Goal: Task Accomplishment & Management: Manage account settings

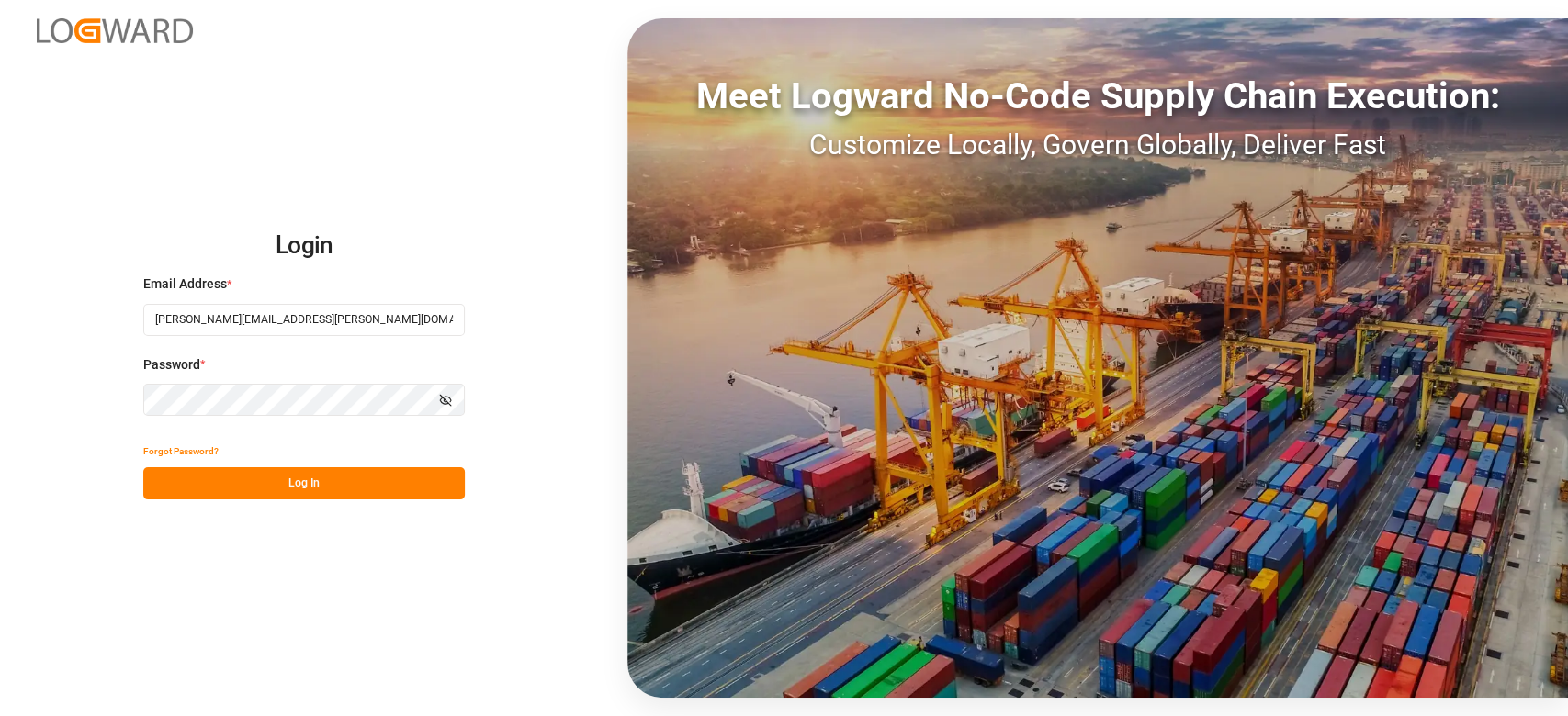
click at [332, 492] on button "Log In" at bounding box center [304, 484] width 321 height 33
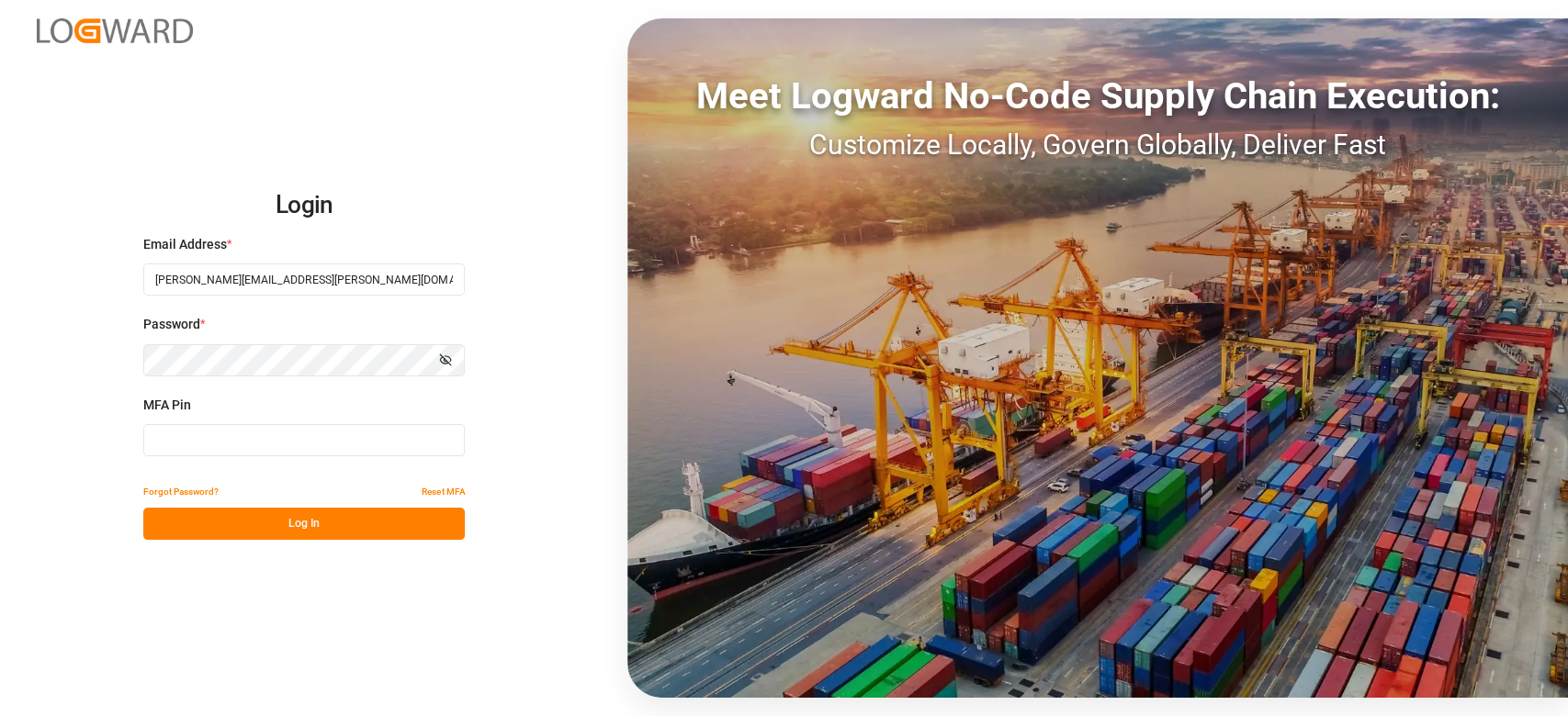
click at [225, 450] on input at bounding box center [304, 440] width 321 height 33
click at [198, 436] on input at bounding box center [304, 440] width 321 height 33
type input "328962"
click at [250, 532] on button "Log In" at bounding box center [304, 524] width 321 height 33
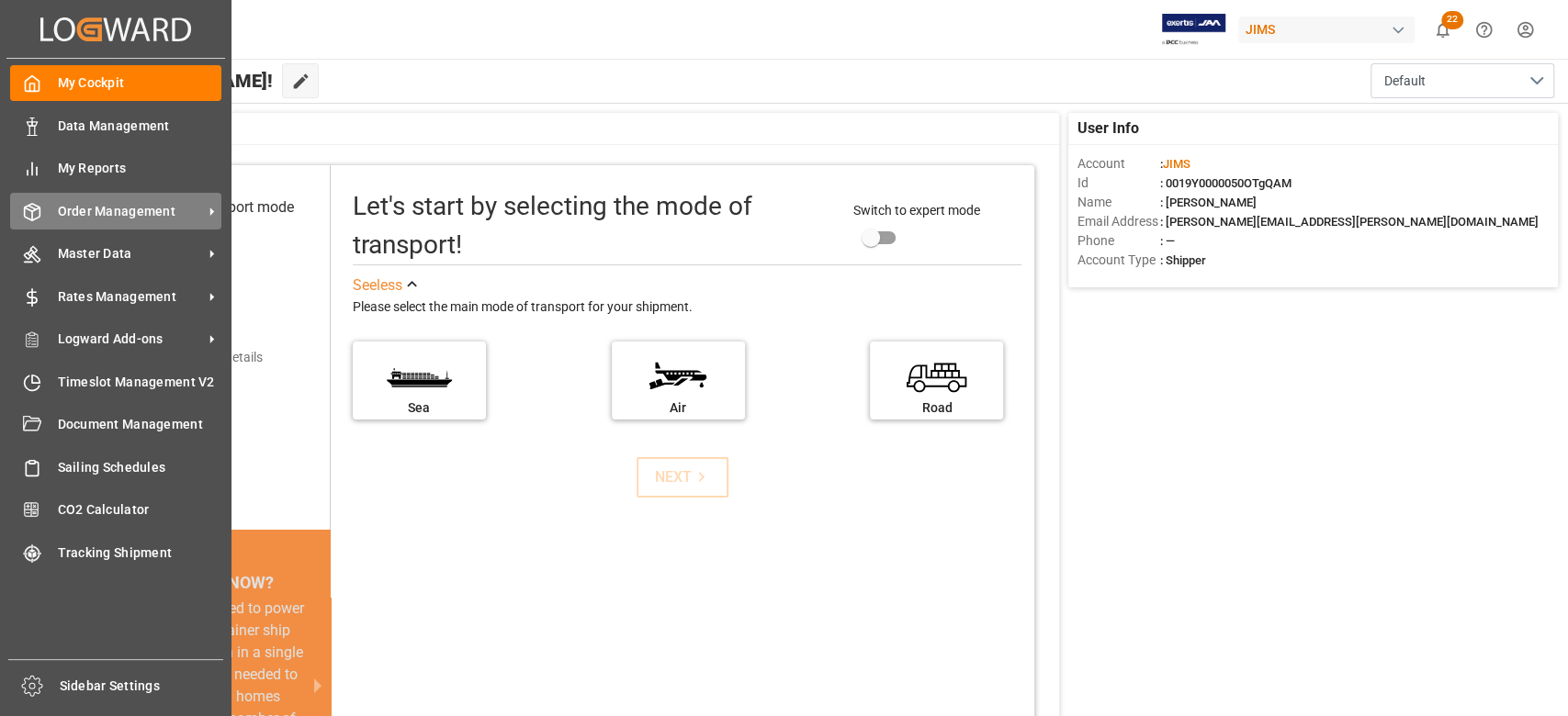
click at [161, 210] on span "Order Management" at bounding box center [130, 212] width 145 height 20
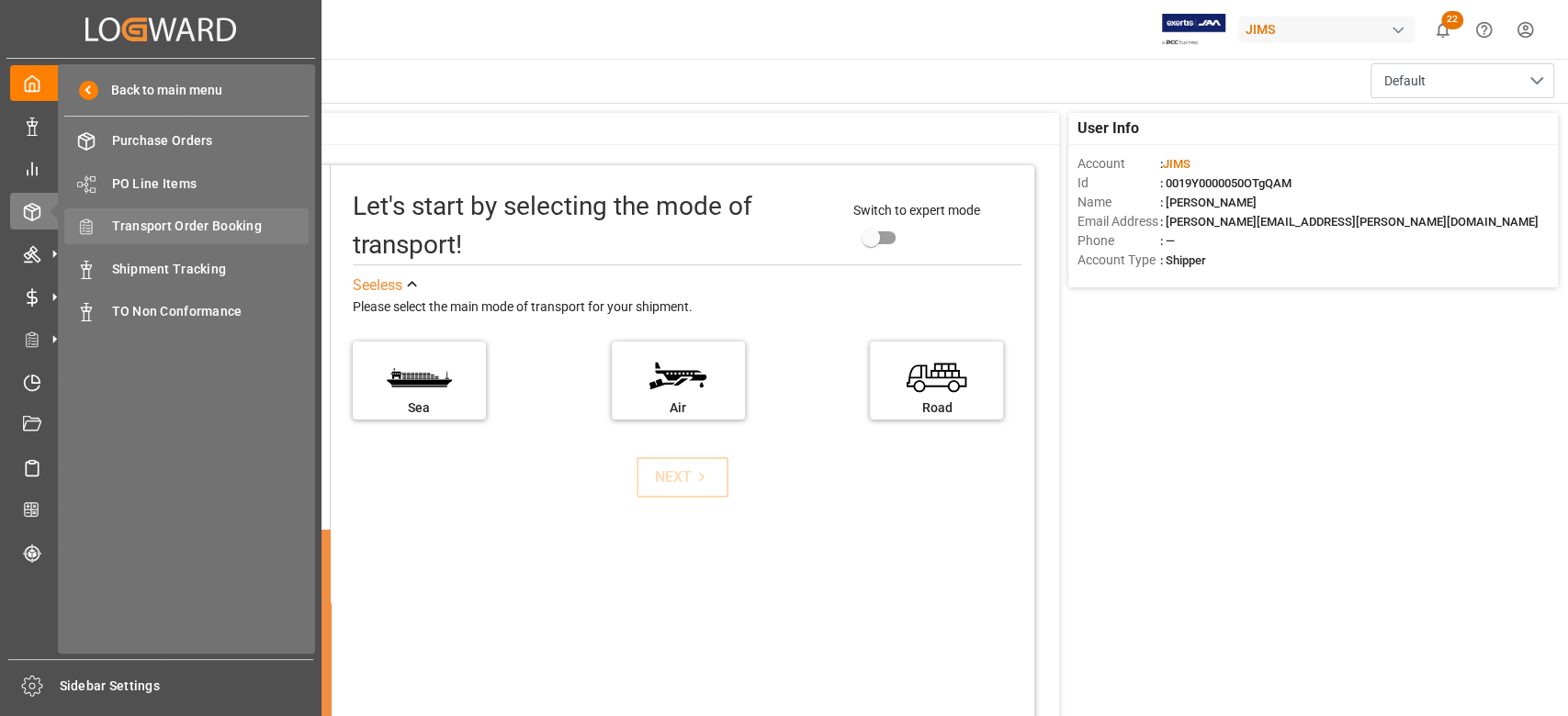
click at [216, 221] on span "Transport Order Booking" at bounding box center [211, 227] width 197 height 20
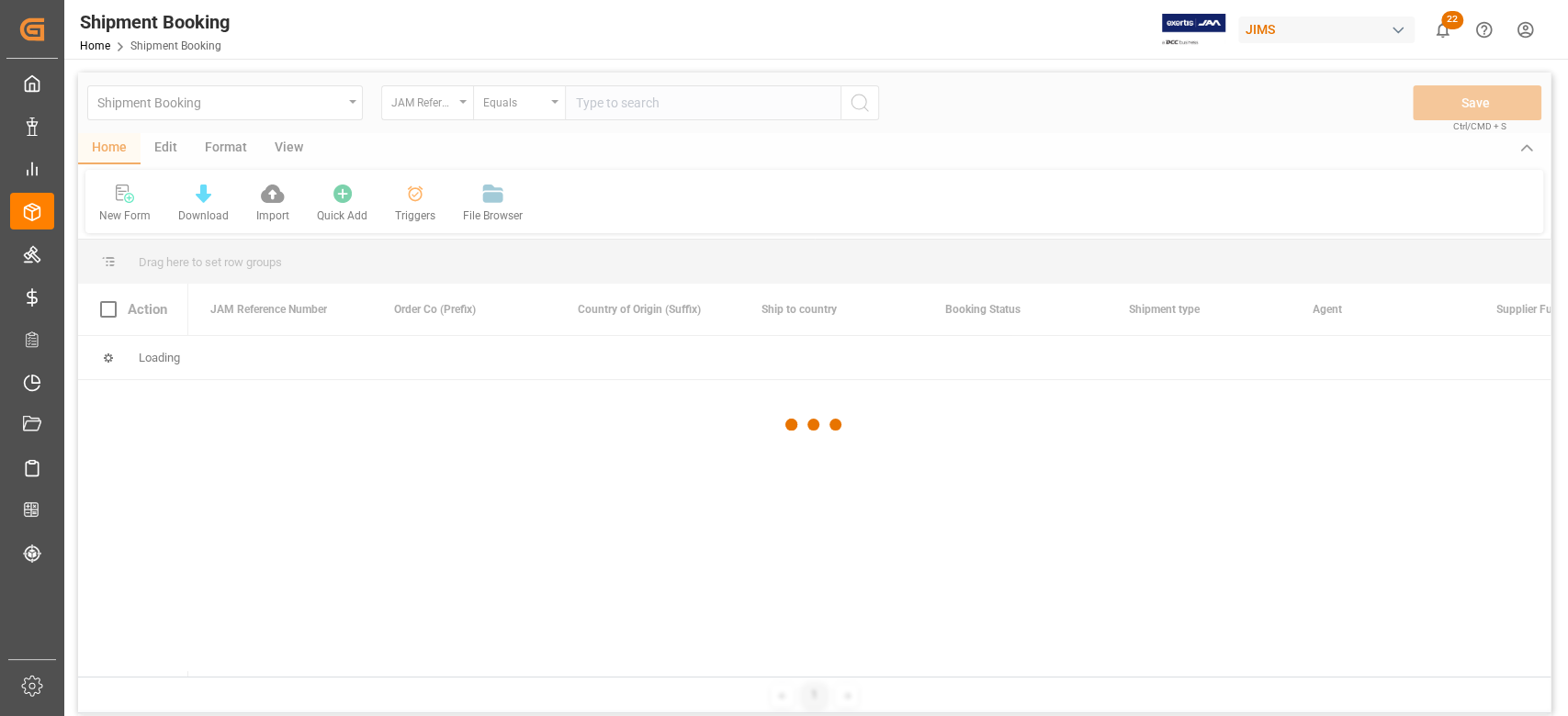
click at [592, 99] on div at bounding box center [814, 425] width 1472 height 705
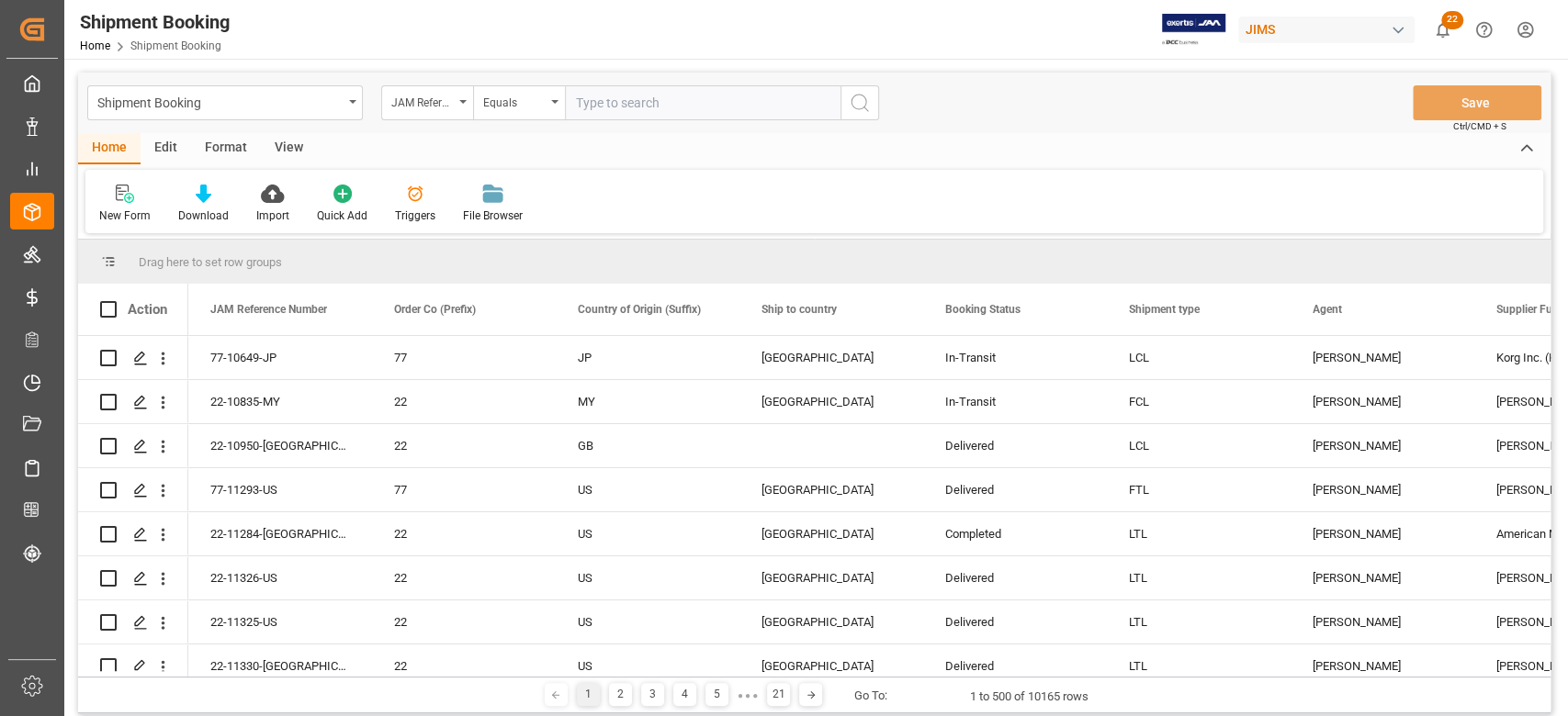
click at [602, 106] on input "text" at bounding box center [703, 102] width 276 height 34
paste input "77-9518-SE"
type input "77-9518-SE"
click at [868, 110] on icon "search button" at bounding box center [859, 102] width 22 height 22
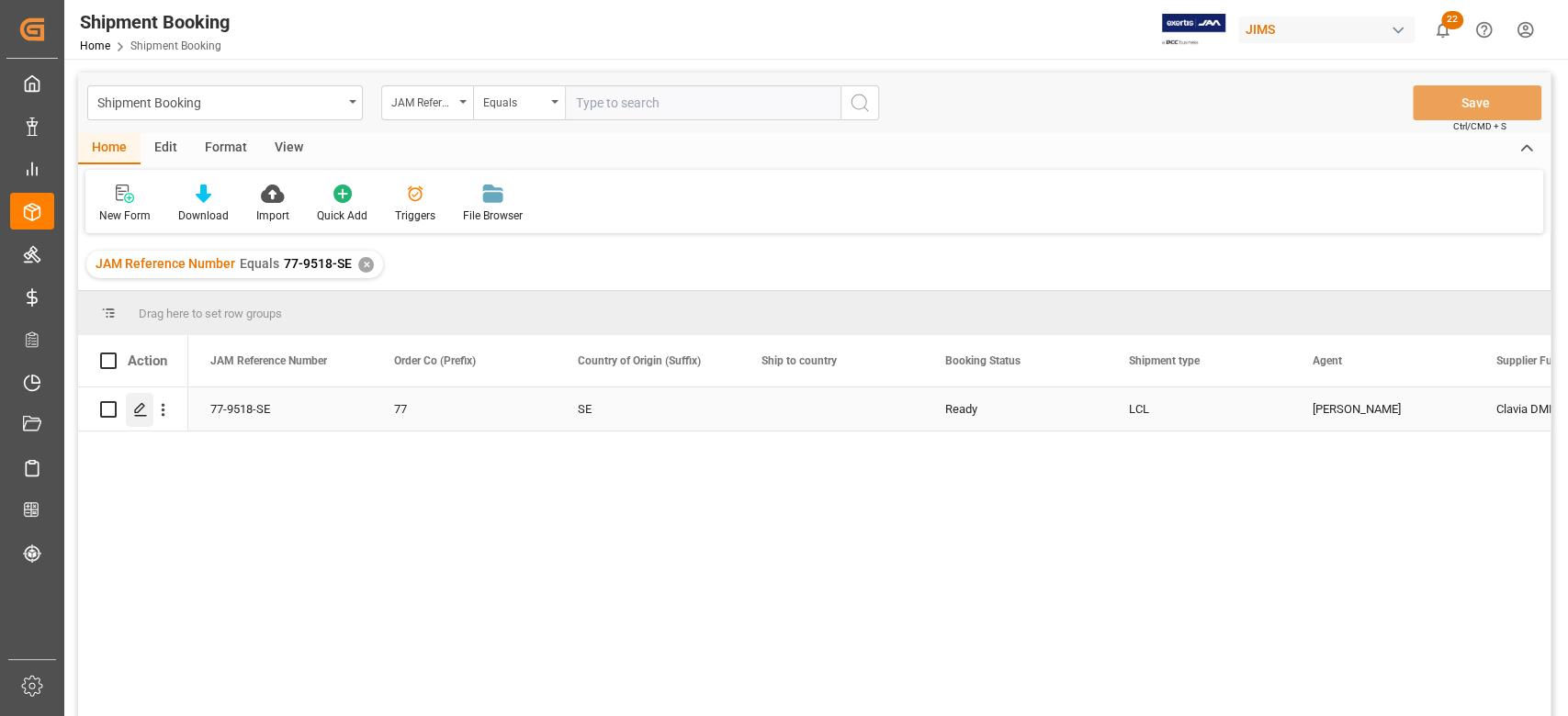
click at [136, 409] on polygon "Press SPACE to select this row." at bounding box center [139, 408] width 9 height 9
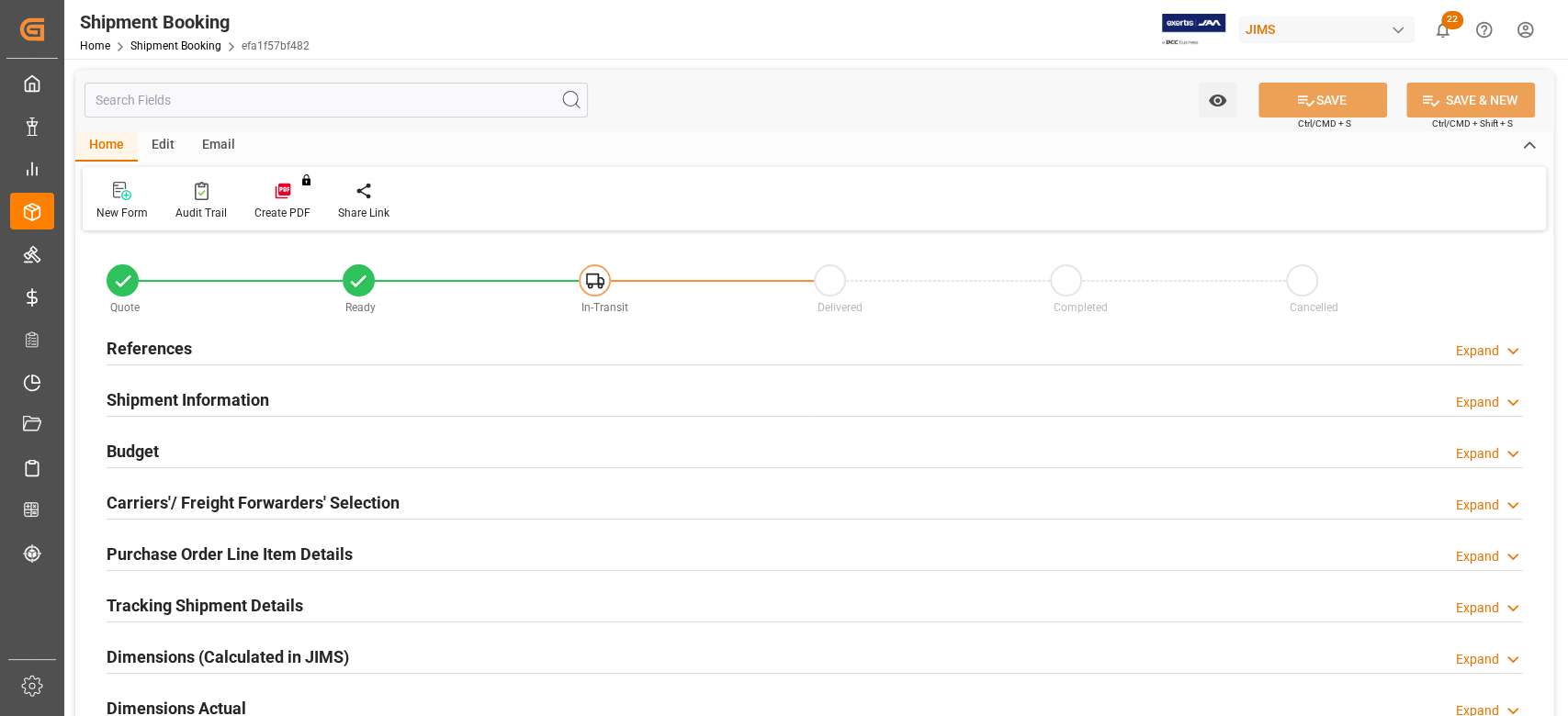
type input "0"
type input "[DATE]"
drag, startPoint x: 152, startPoint y: 347, endPoint x: 212, endPoint y: 356, distance: 60.7
click at [153, 346] on h2 "References" at bounding box center [149, 348] width 86 height 25
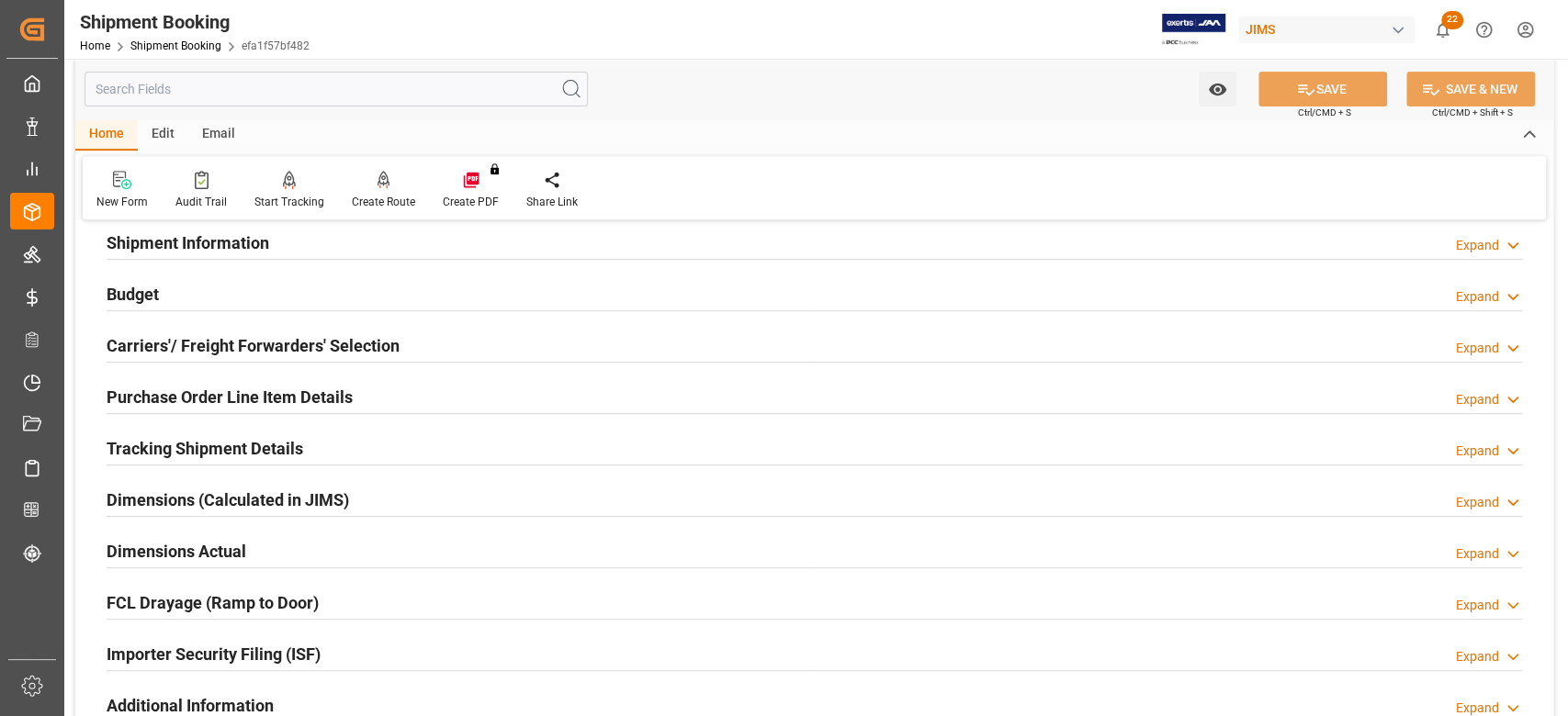
scroll to position [735, 0]
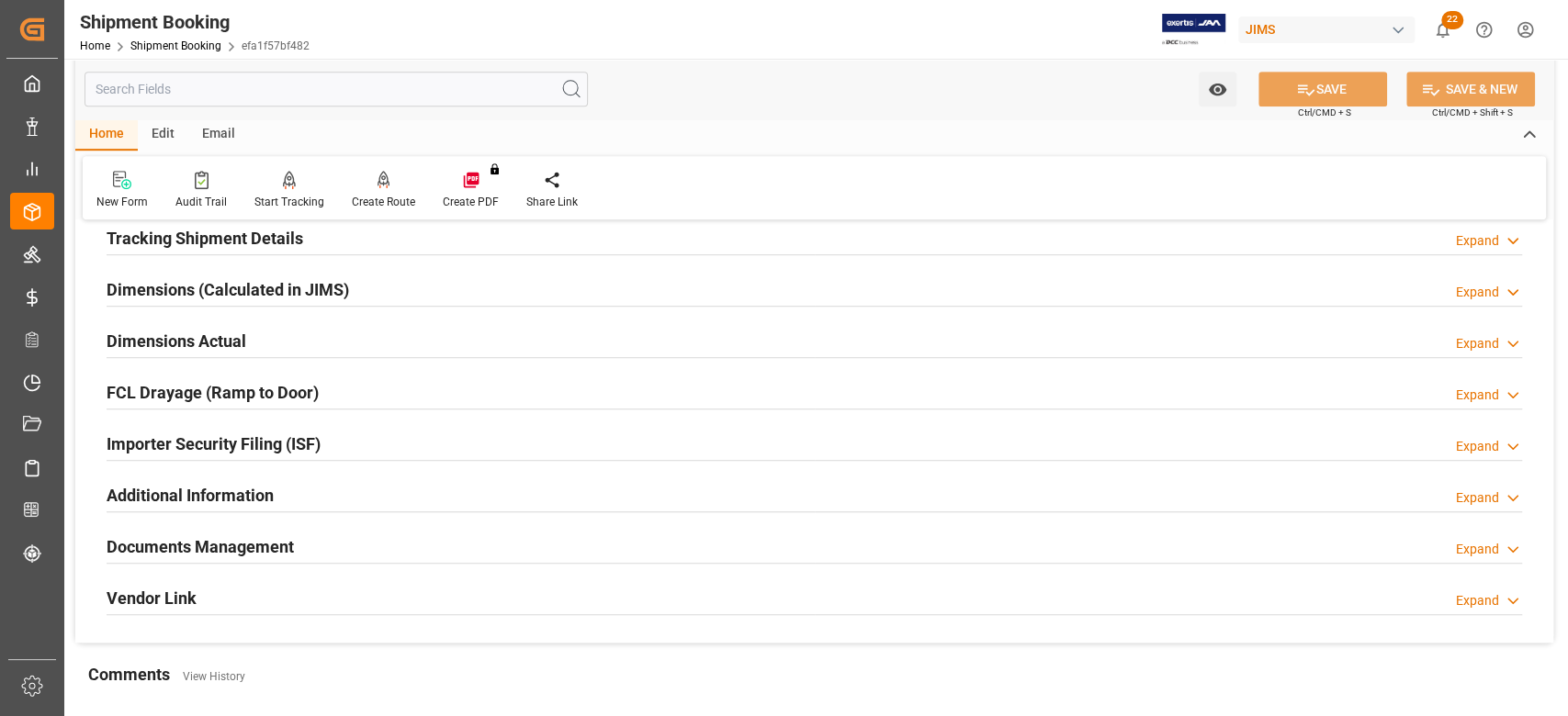
click at [272, 545] on h2 "Documents Management" at bounding box center [200, 547] width 187 height 25
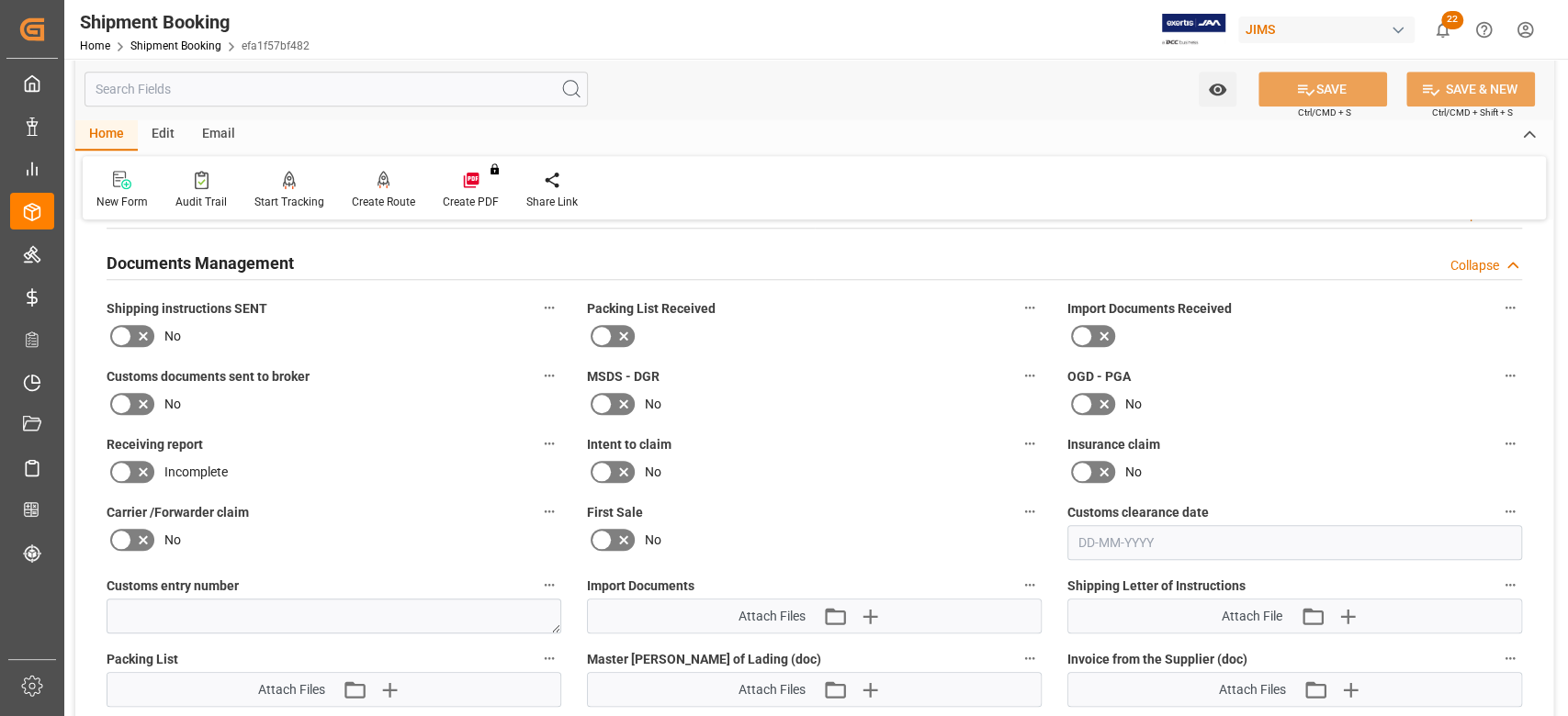
scroll to position [1102, 0]
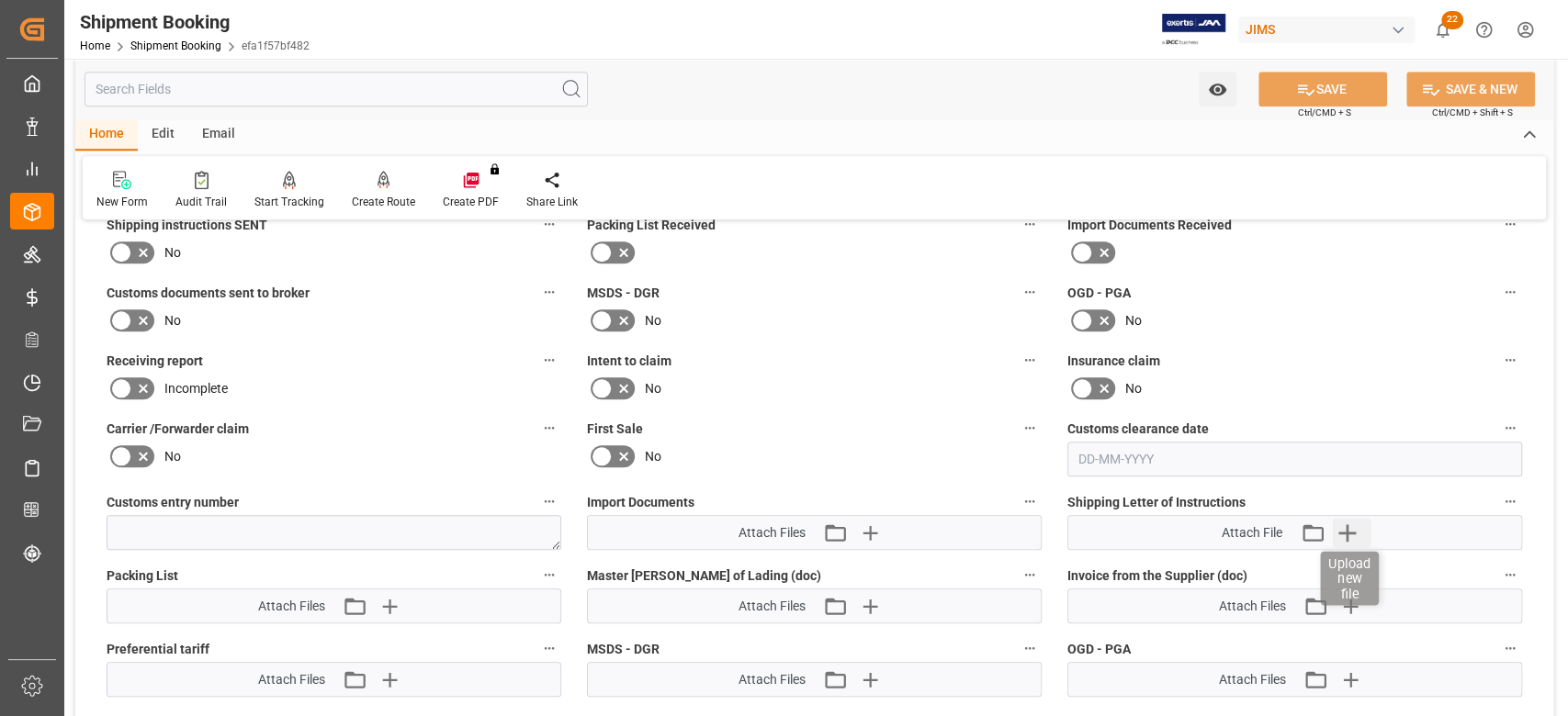
click at [1349, 526] on icon "button" at bounding box center [1347, 533] width 30 height 30
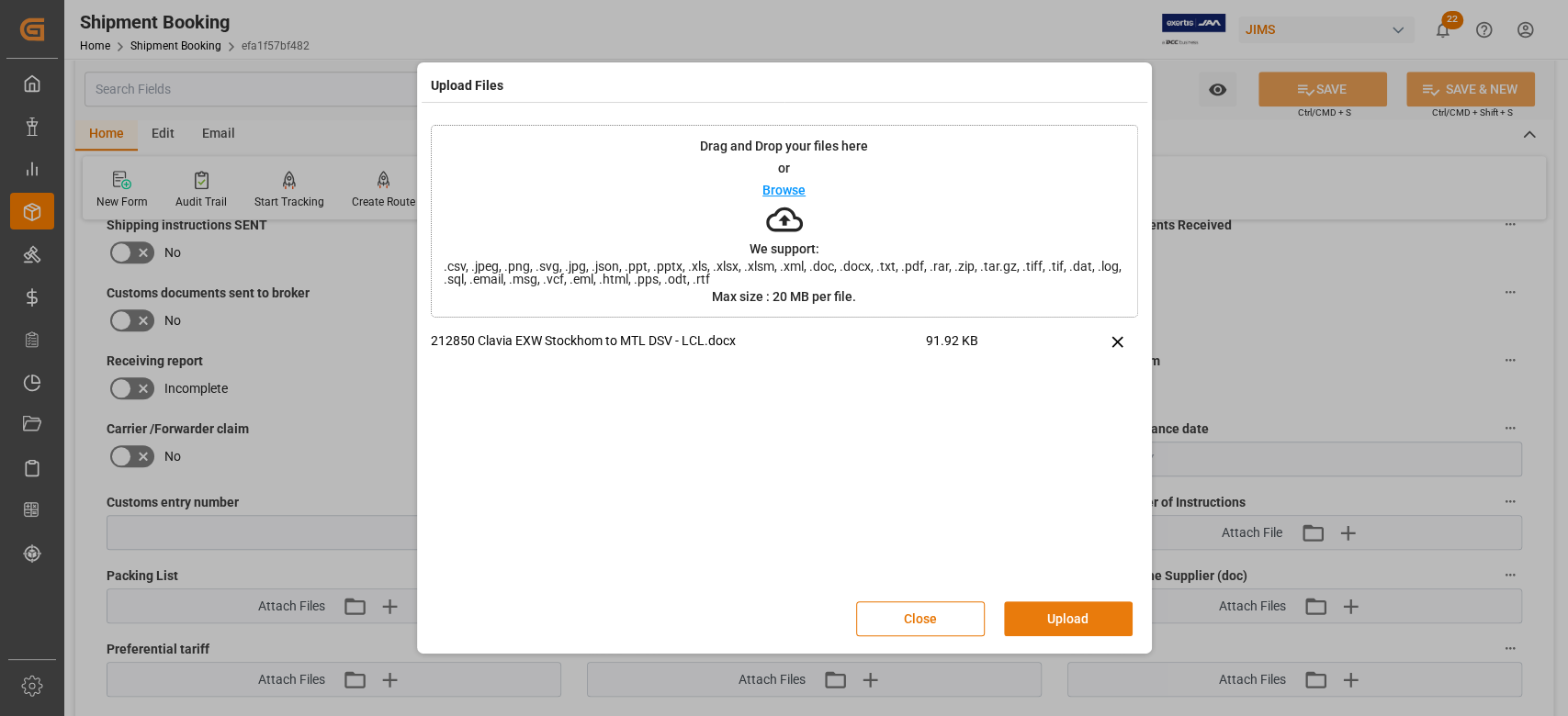
click at [1101, 617] on button "Upload" at bounding box center [1068, 618] width 129 height 34
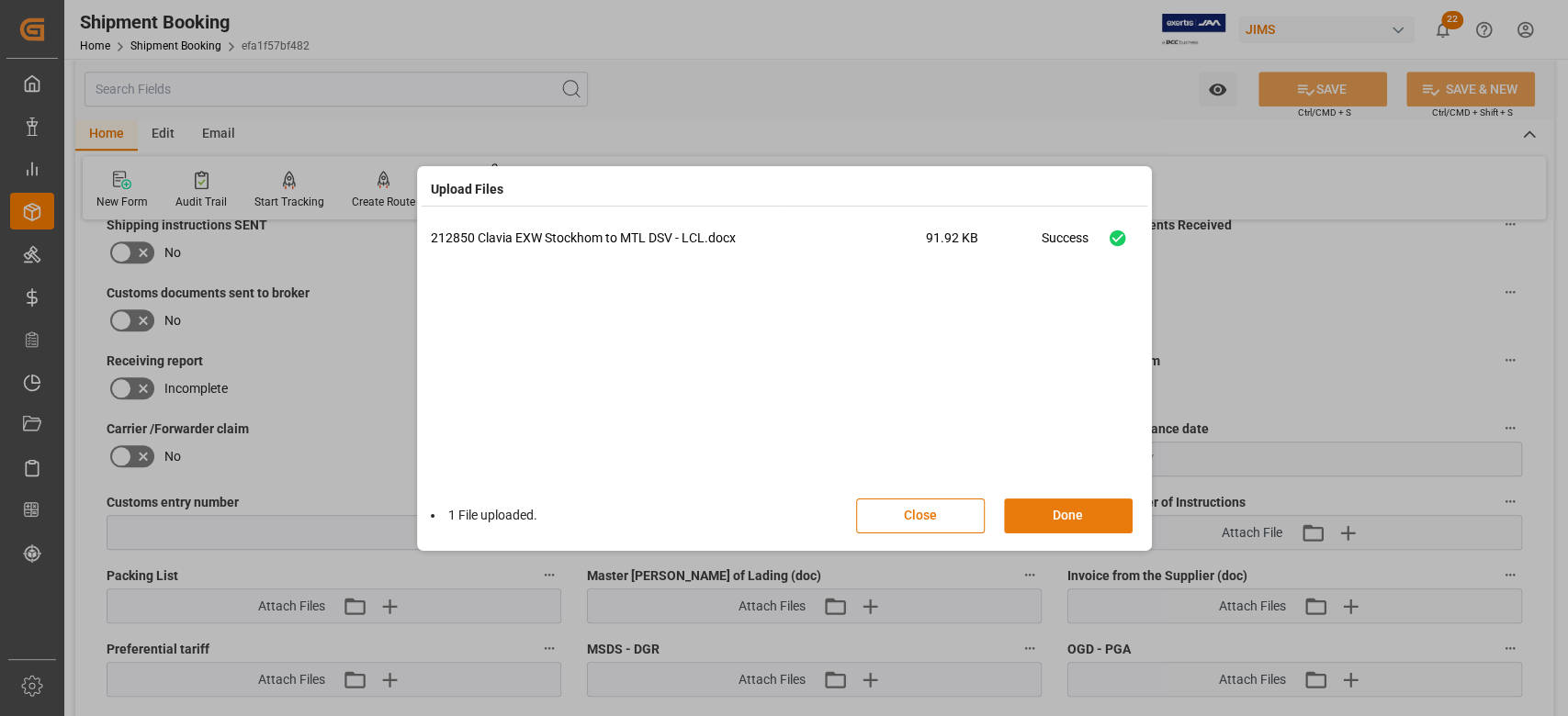
click at [1076, 518] on button "Done" at bounding box center [1068, 515] width 129 height 34
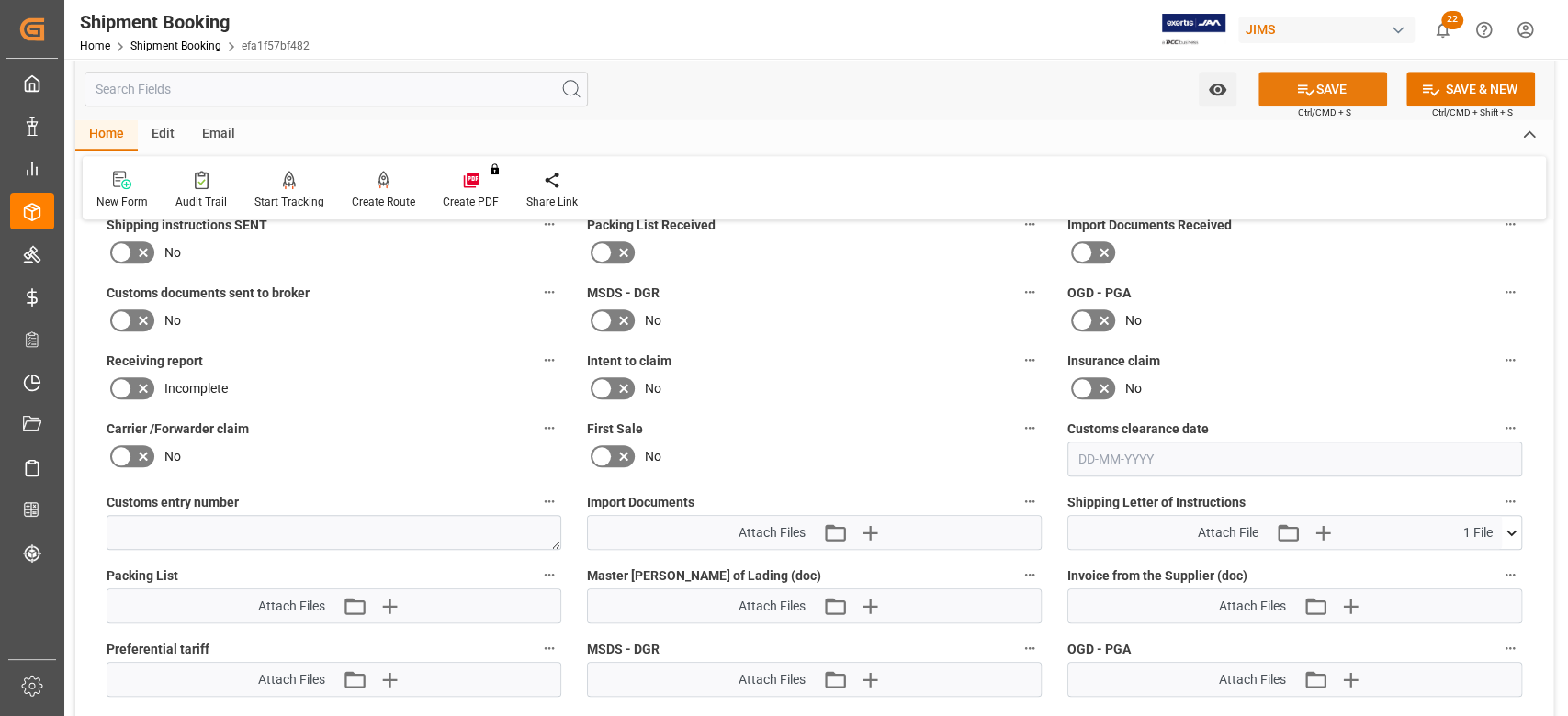
click at [1313, 86] on button "SAVE" at bounding box center [1323, 89] width 129 height 34
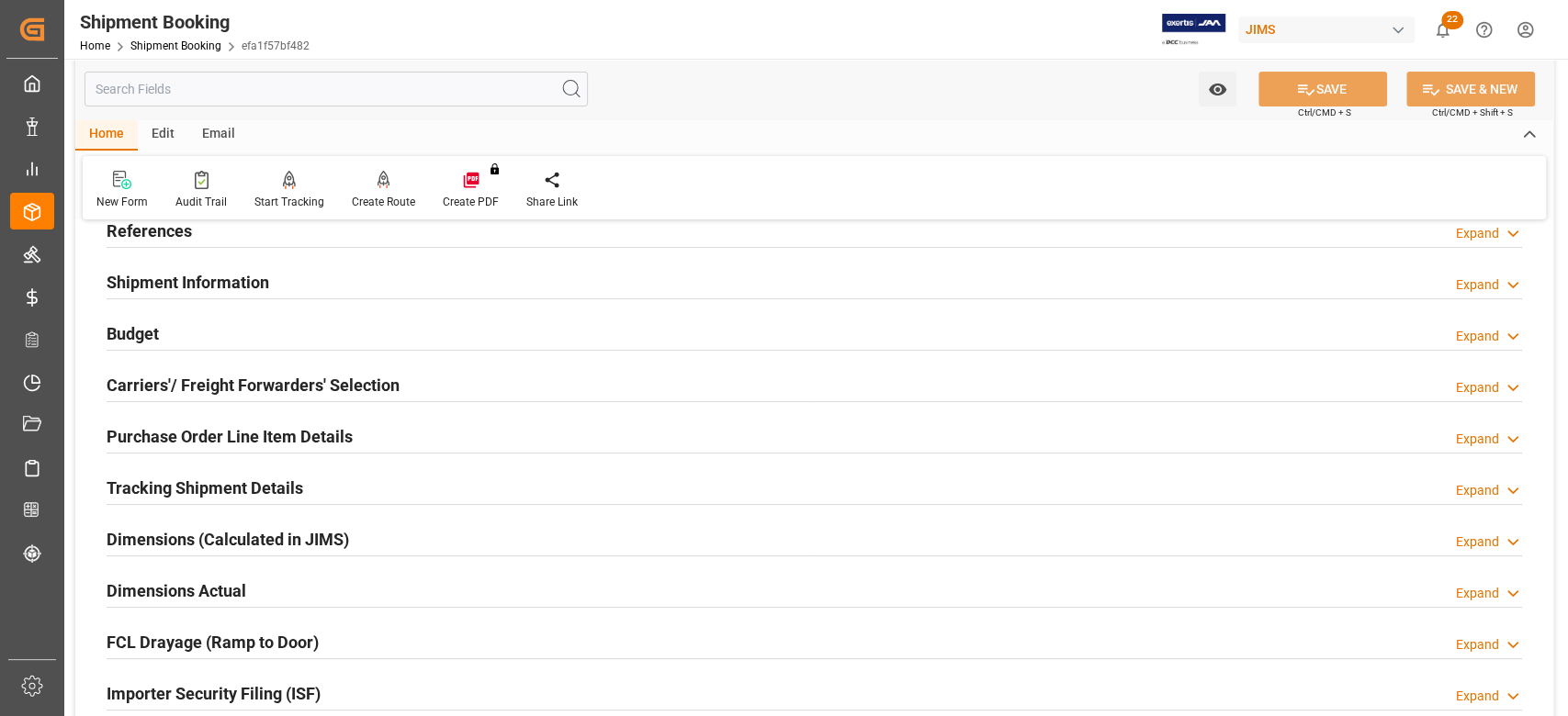
scroll to position [0, 0]
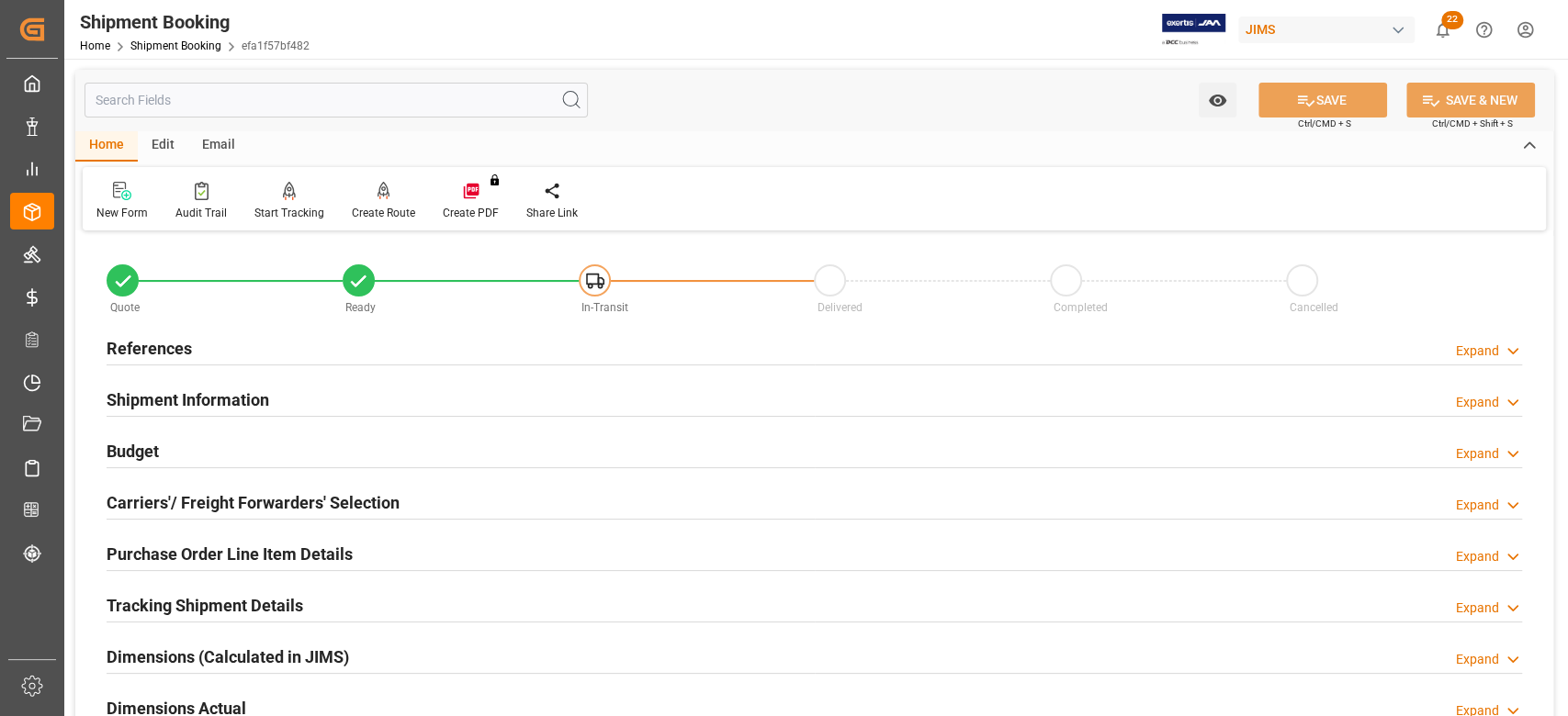
click at [228, 146] on div "Email" at bounding box center [219, 146] width 61 height 32
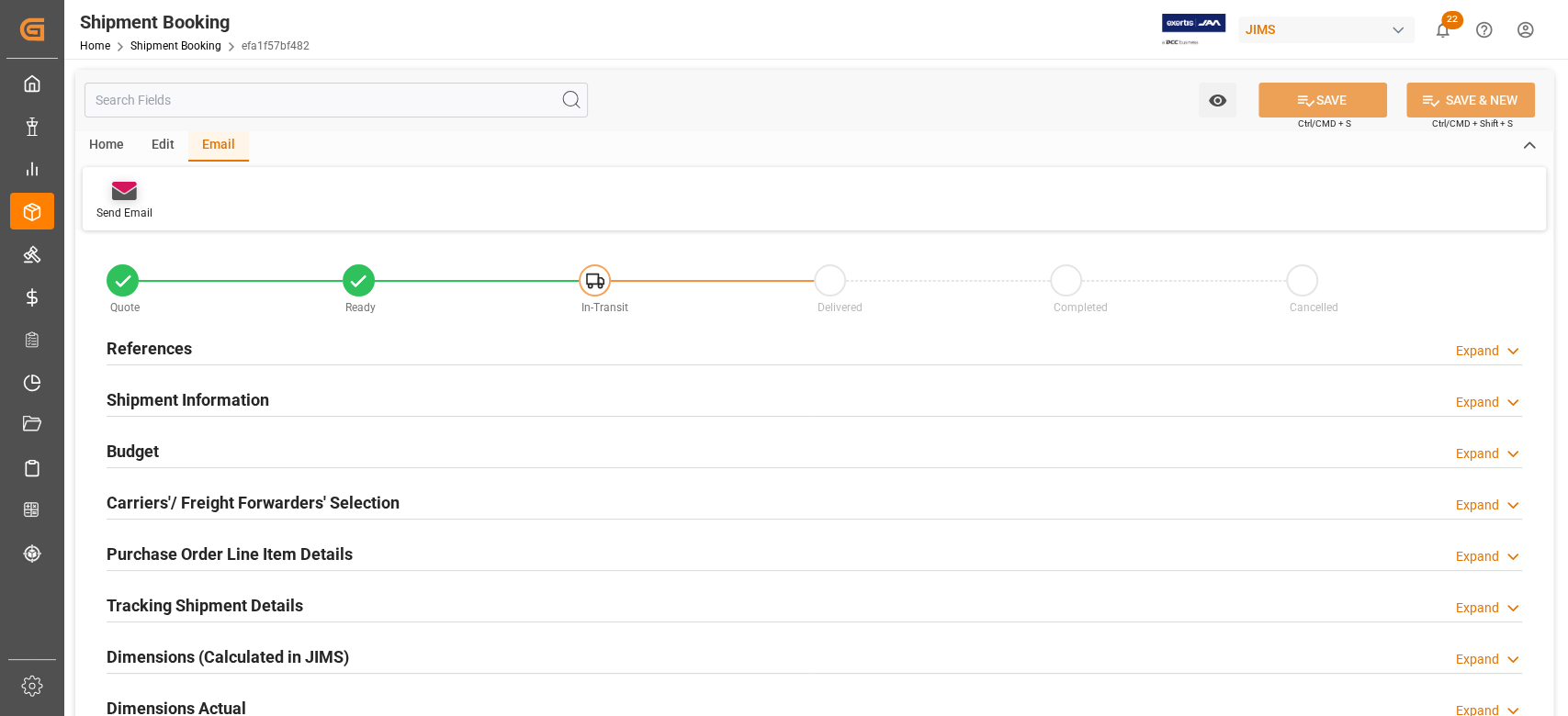
click at [143, 216] on div "Send Email" at bounding box center [124, 213] width 56 height 17
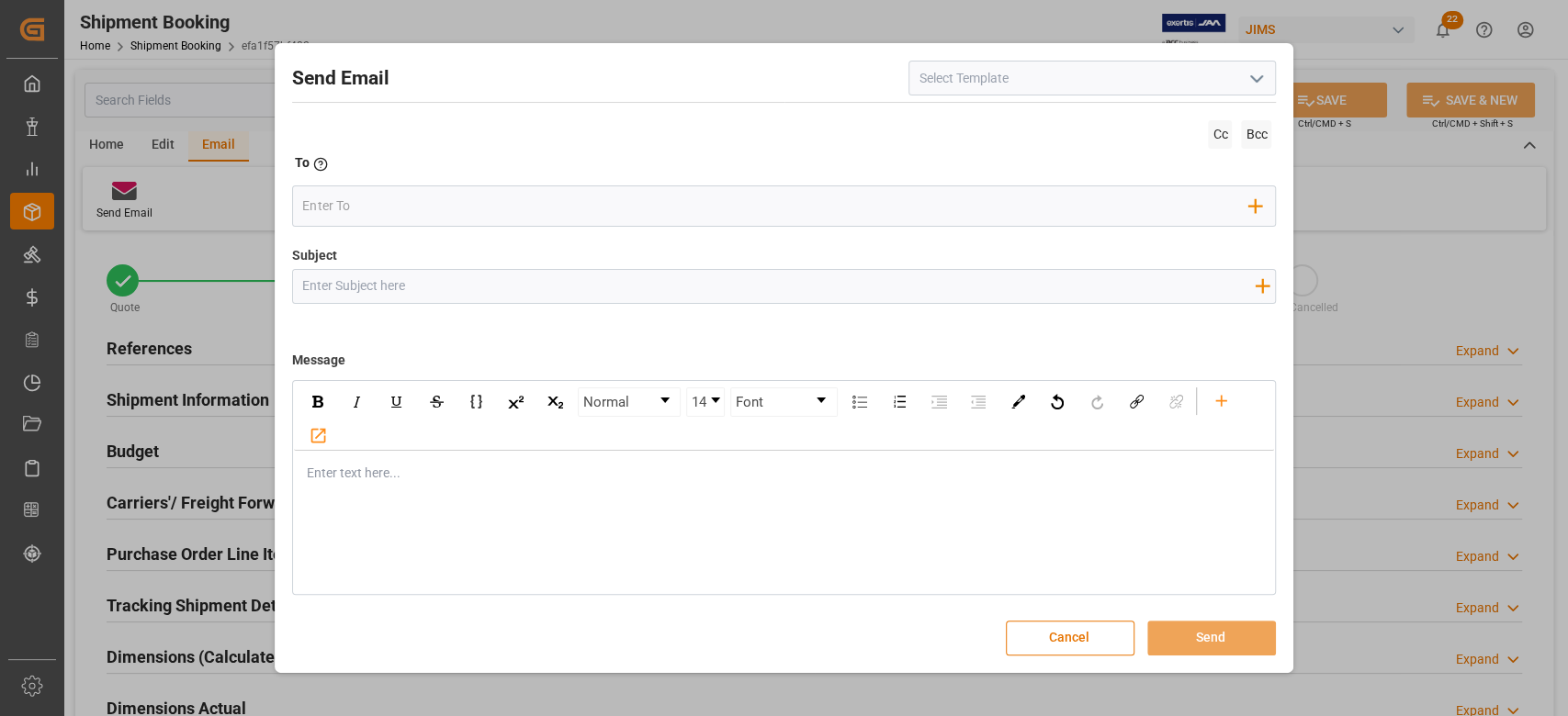
click at [1099, 85] on input at bounding box center [1092, 78] width 368 height 34
click at [1252, 77] on polyline "open menu" at bounding box center [1257, 79] width 11 height 6
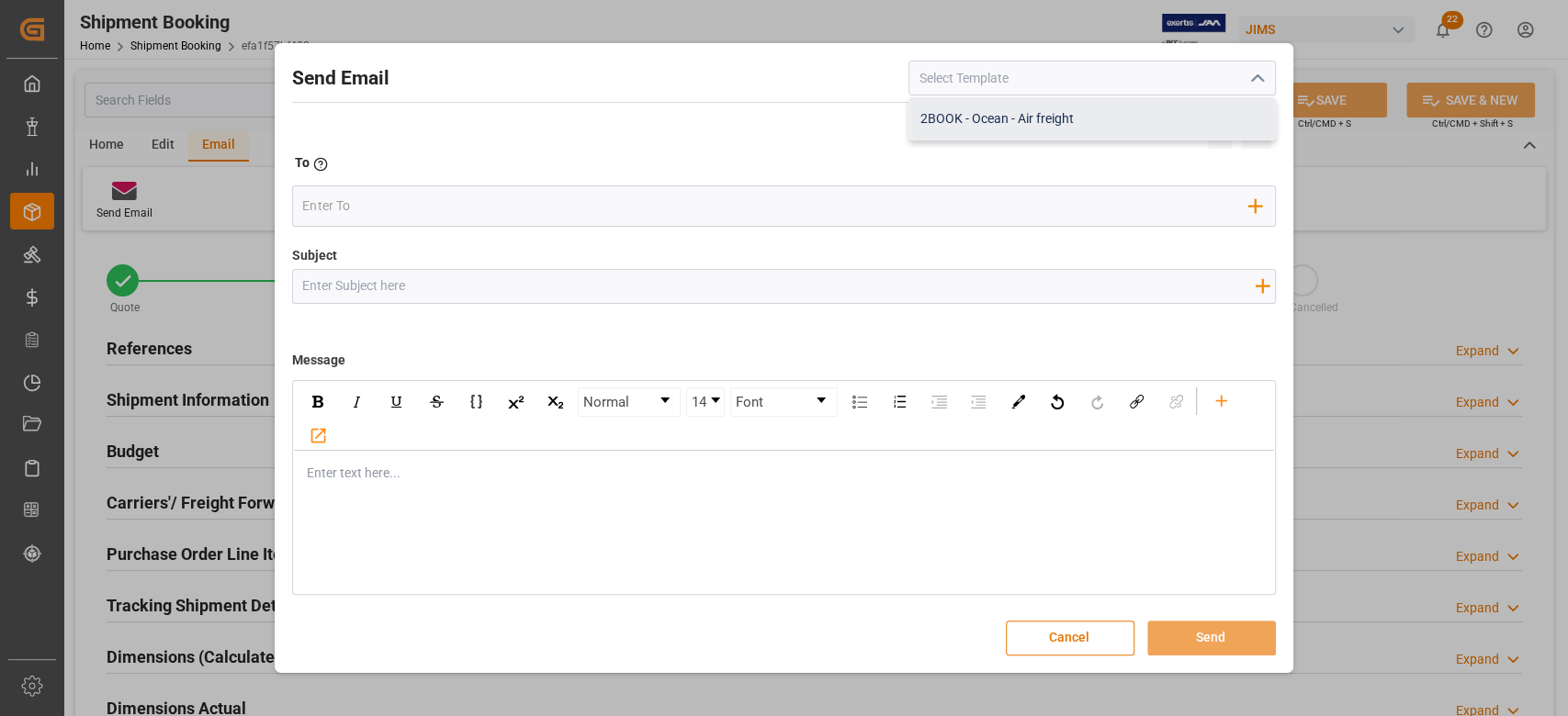
click at [1137, 116] on div "2BOOK - Ocean - Air freight" at bounding box center [1092, 119] width 366 height 41
type input "2BOOK - Ocean - Air freight"
type input "2BOOK {{jamReferenceNumber}} {{supplierFullName}} Ship from: {{country}} Ship t…"
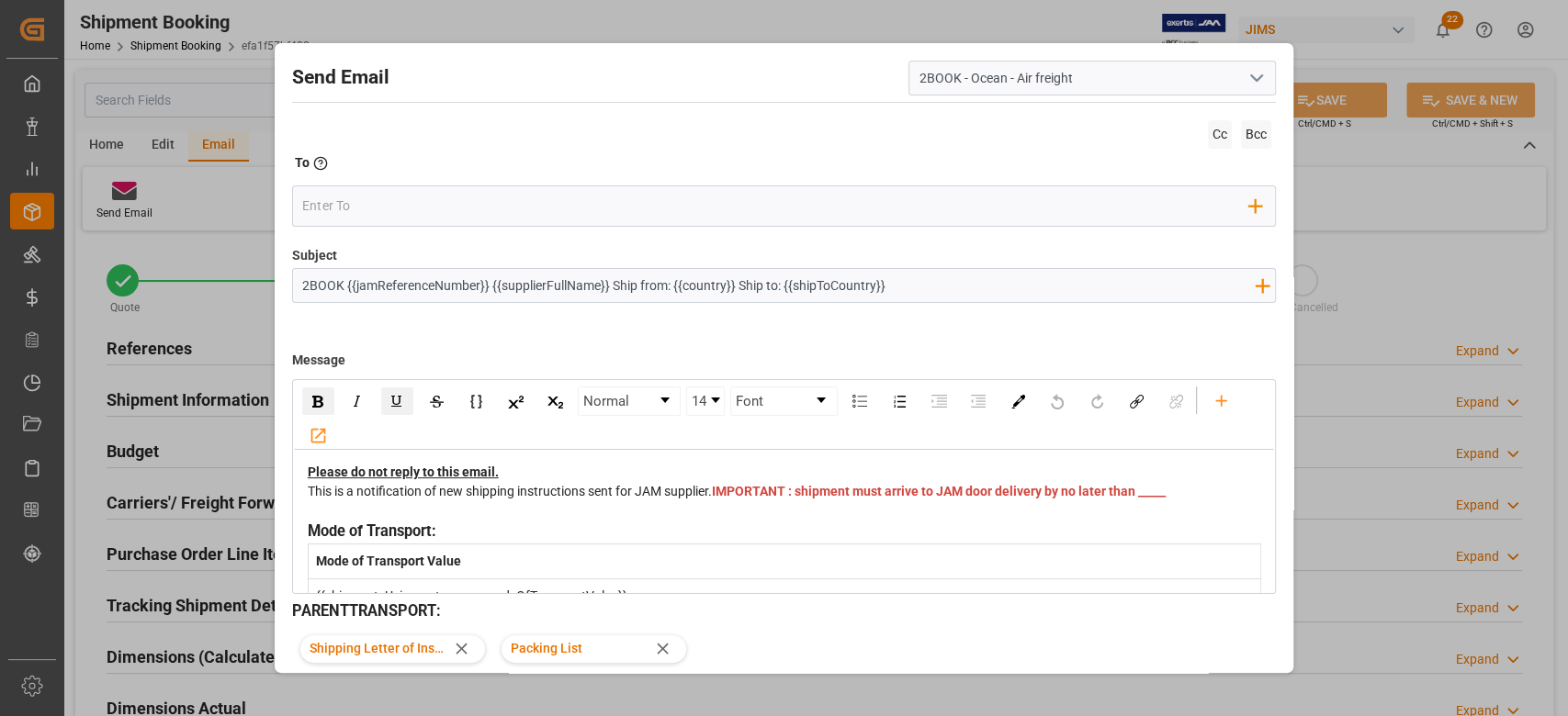
click at [744, 498] on span "IMPORTANT : shipment must arrive to JAM door delivery by no later than _____" at bounding box center [938, 490] width 454 height 15
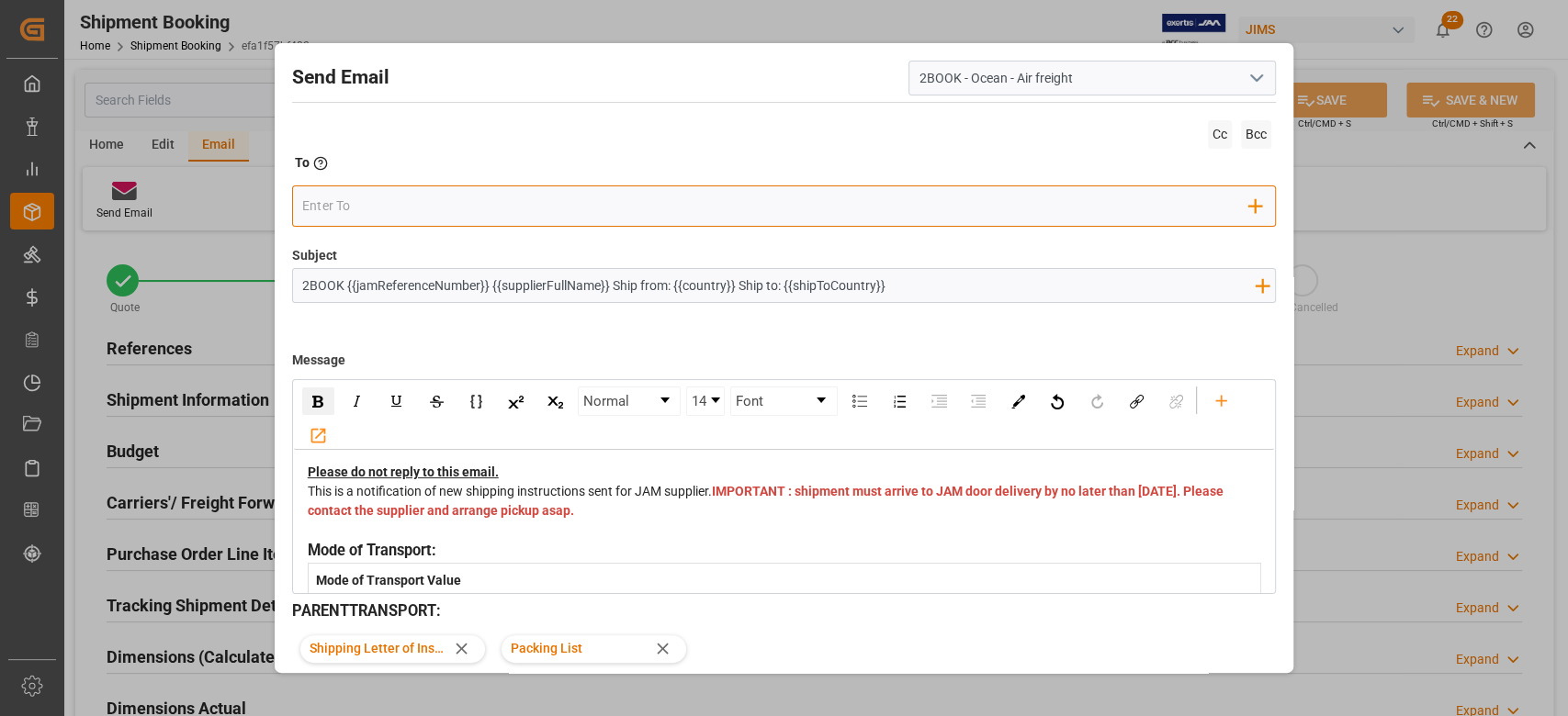
click at [518, 202] on input "email" at bounding box center [776, 206] width 947 height 28
type input "crys"
click at [478, 236] on span "[EMAIL_ADDRESS][DOMAIN_NAME]" at bounding box center [443, 243] width 204 height 20
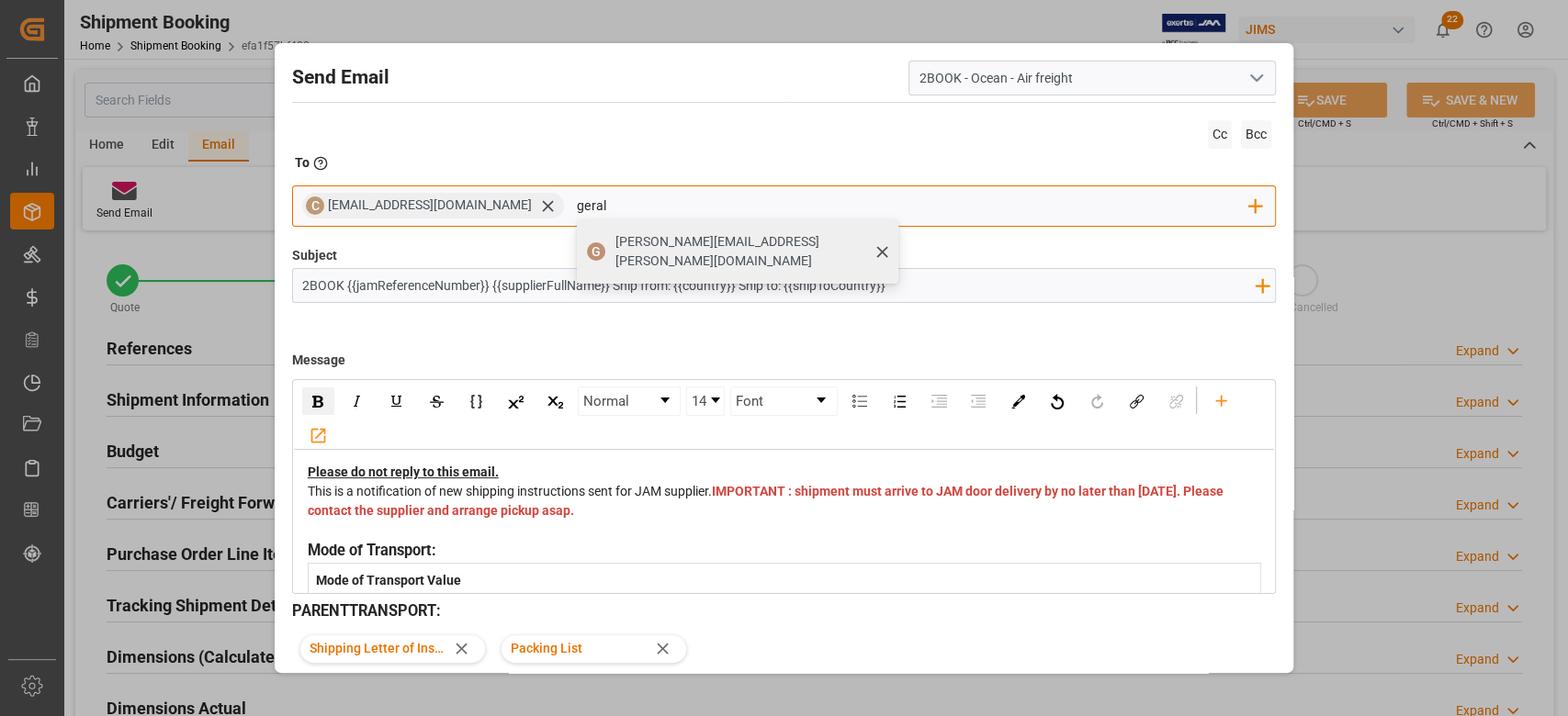
type input "geral"
click at [616, 238] on span "[PERSON_NAME][EMAIL_ADDRESS][PERSON_NAME][DOMAIN_NAME]" at bounding box center [751, 251] width 270 height 38
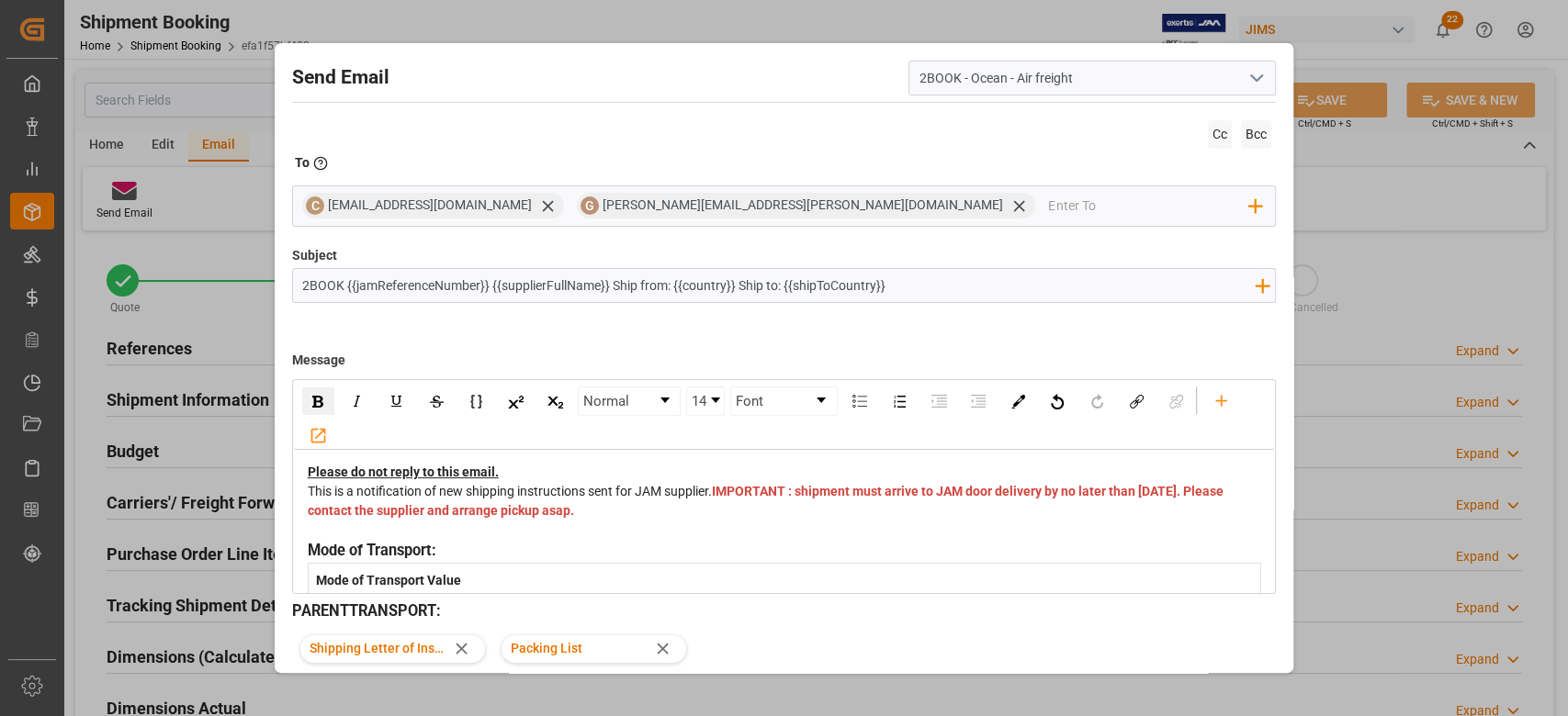
click at [662, 652] on icon at bounding box center [663, 649] width 20 height 20
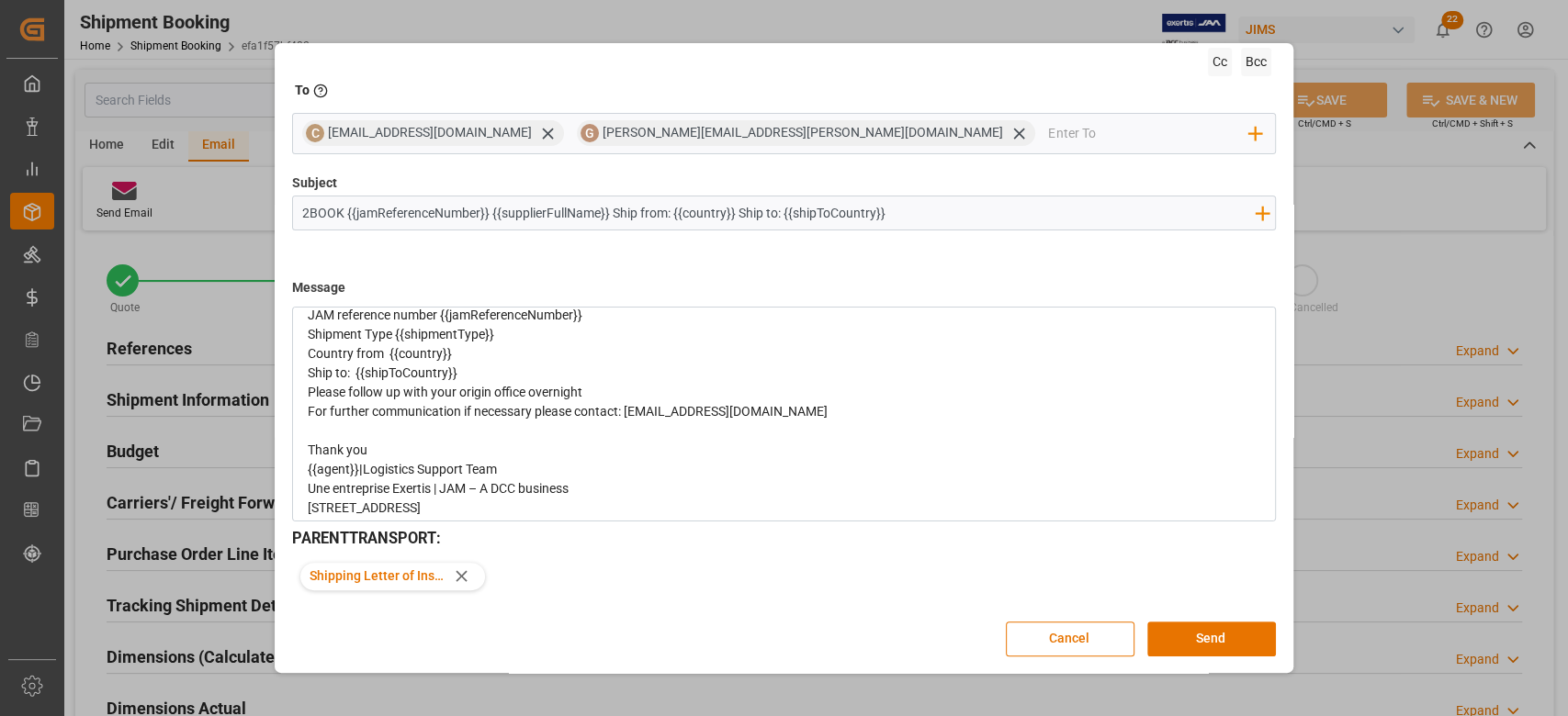
scroll to position [431, 0]
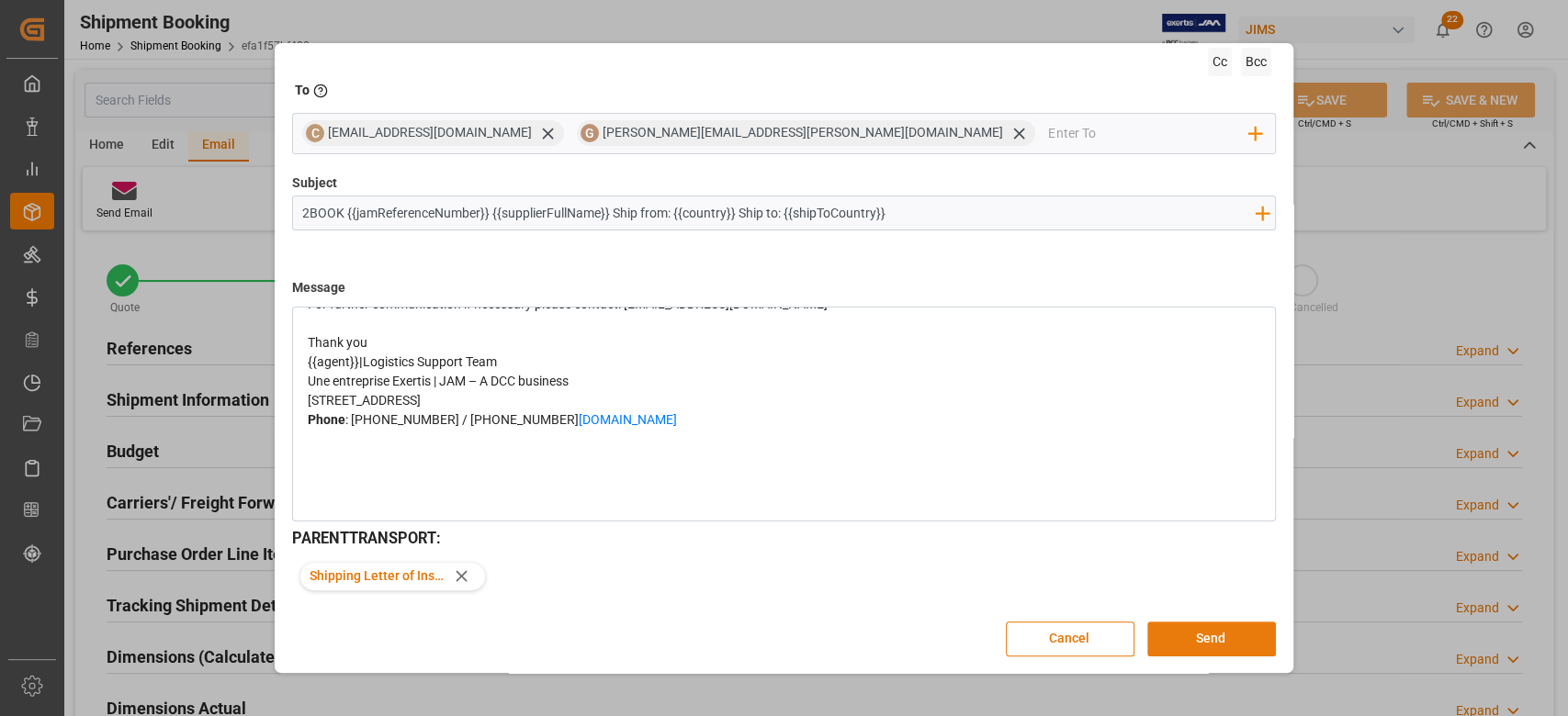
click at [1203, 634] on button "Send" at bounding box center [1211, 638] width 129 height 34
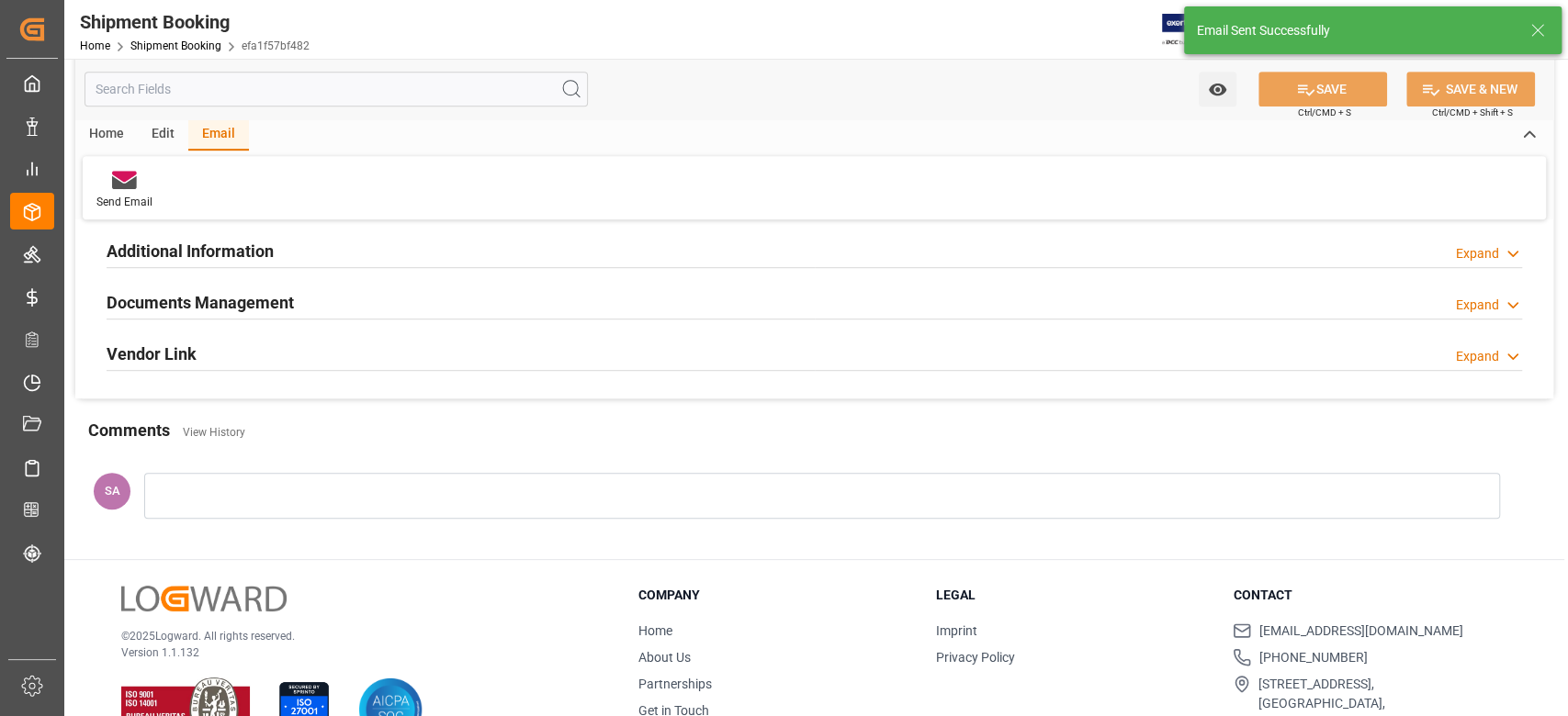
scroll to position [367, 0]
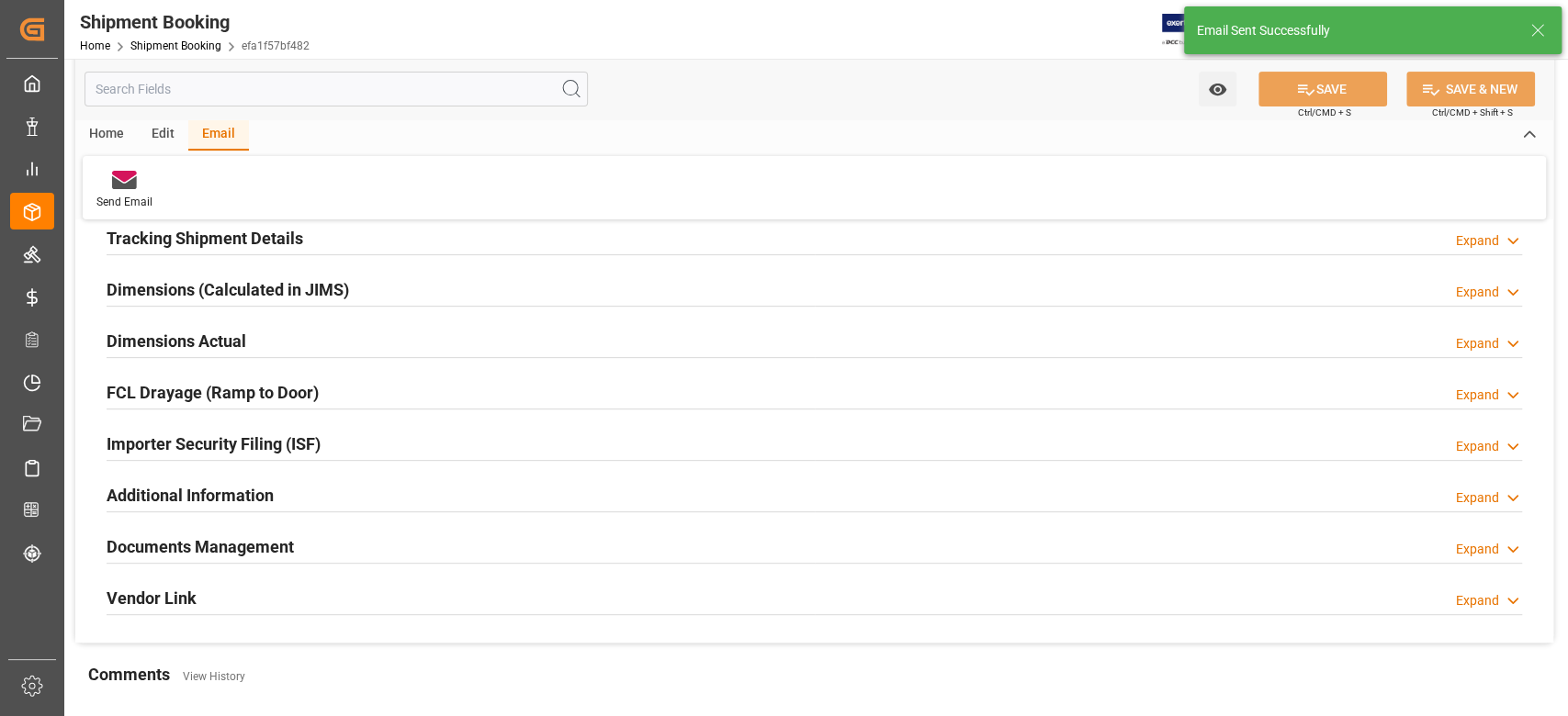
click at [251, 540] on h2 "Documents Management" at bounding box center [200, 547] width 187 height 25
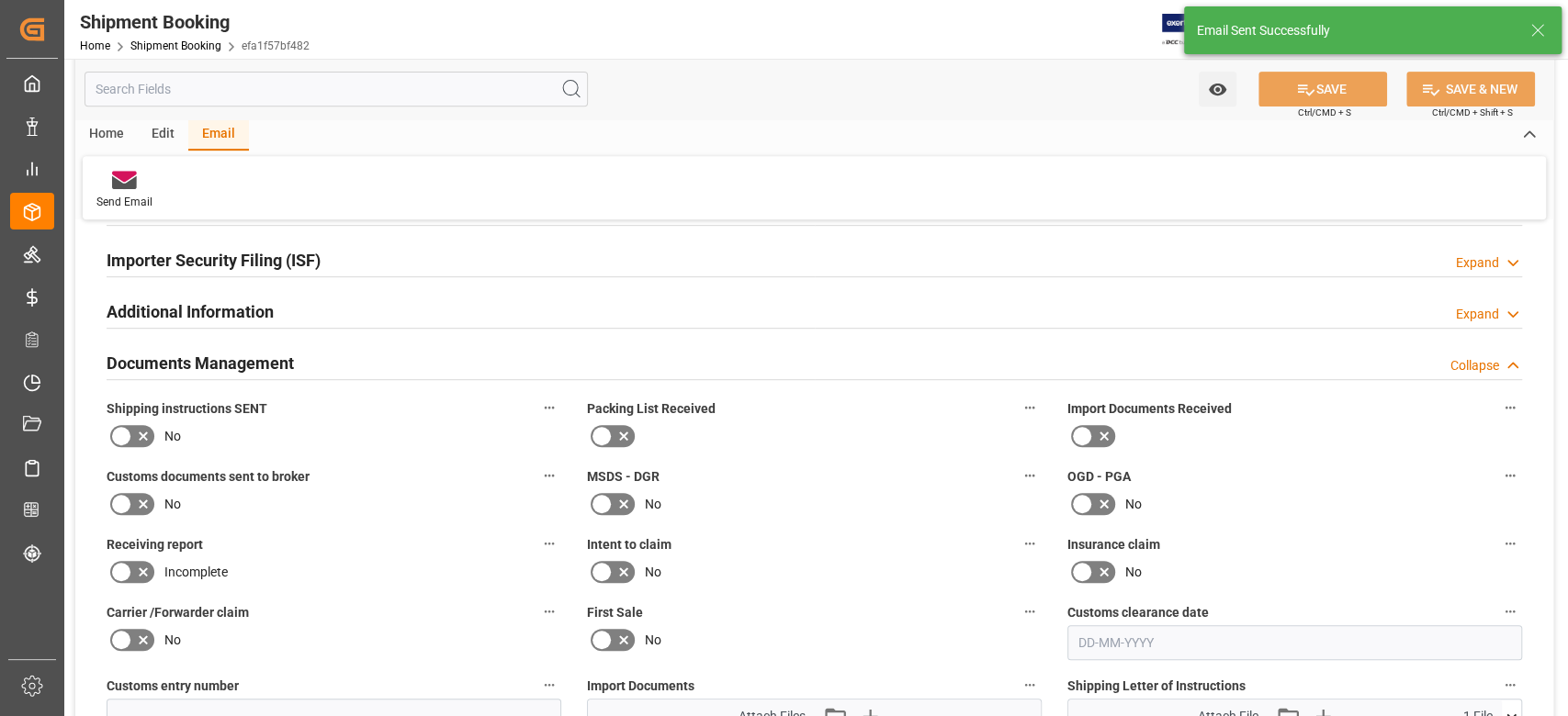
scroll to position [612, 0]
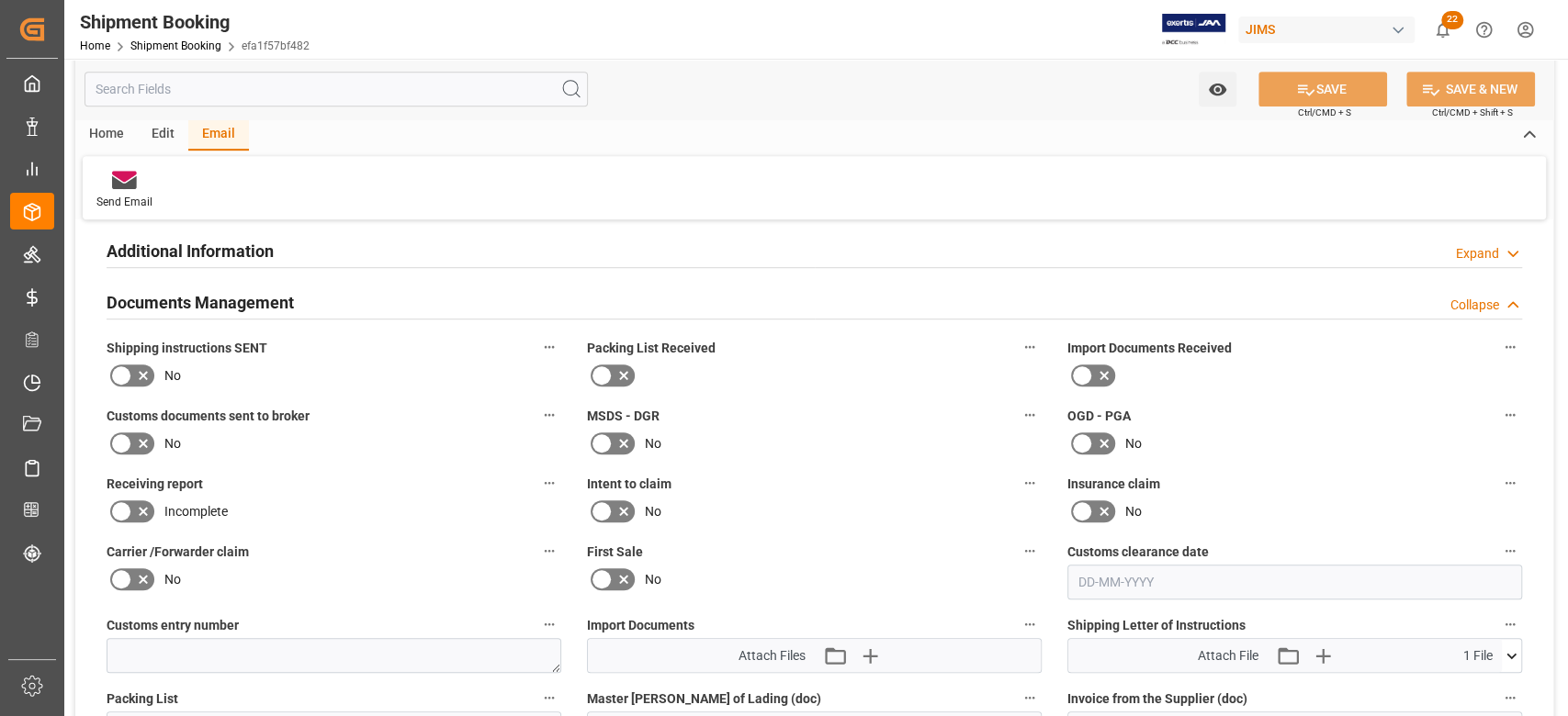
click at [121, 364] on icon at bounding box center [121, 375] width 22 height 22
click at [0, 0] on input "checkbox" at bounding box center [0, 0] width 0 height 0
click at [1327, 77] on button "SAVE" at bounding box center [1323, 89] width 129 height 34
